Goal: Task Accomplishment & Management: Complete application form

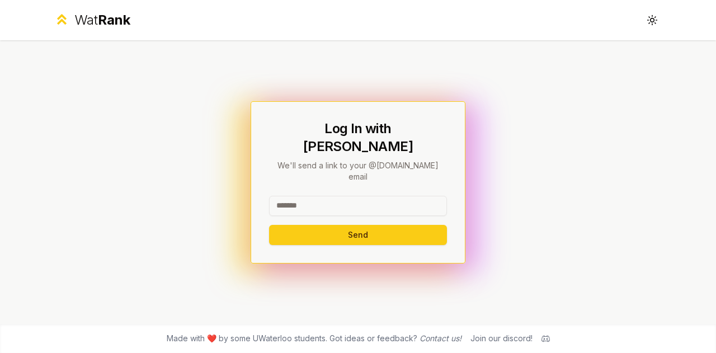
click at [340, 196] on input at bounding box center [358, 206] width 178 height 20
type input "********"
click at [269, 225] on button "Send" at bounding box center [358, 235] width 178 height 20
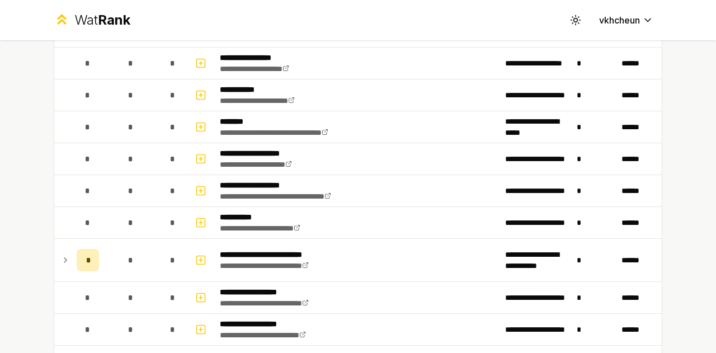
scroll to position [290, 0]
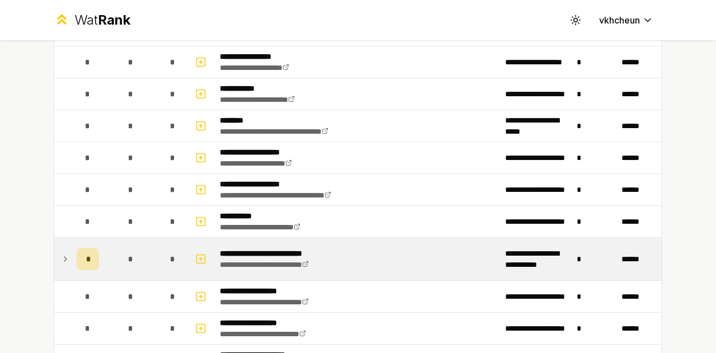
click at [77, 260] on div "*" at bounding box center [88, 259] width 22 height 22
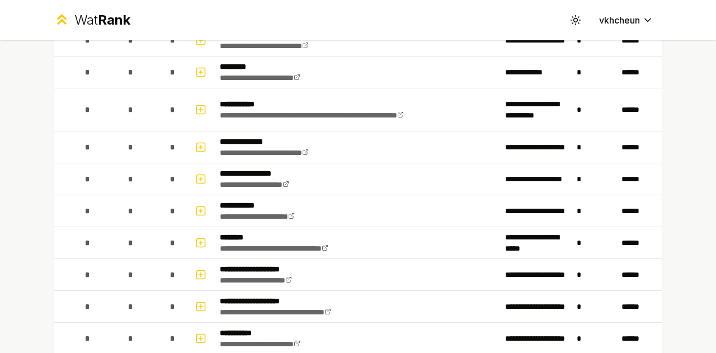
scroll to position [0, 0]
